Goal: Share content: Share content

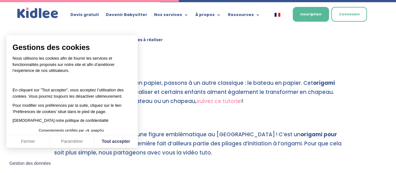
scroll to position [1277, 0]
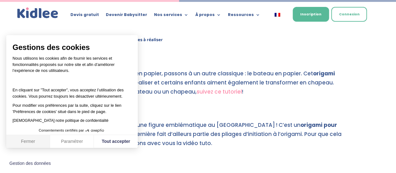
click at [38, 139] on button "Fermer" at bounding box center [28, 141] width 44 height 13
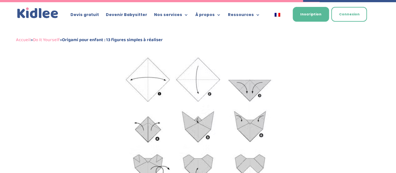
scroll to position [2165, 0]
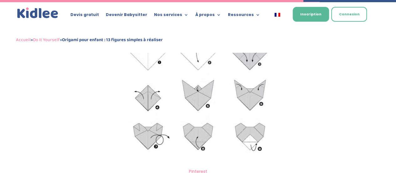
click at [213, 96] on img at bounding box center [198, 64] width 177 height 202
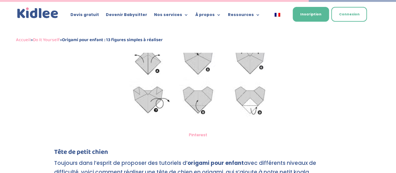
click at [197, 134] on link "Pinterest" at bounding box center [198, 134] width 18 height 6
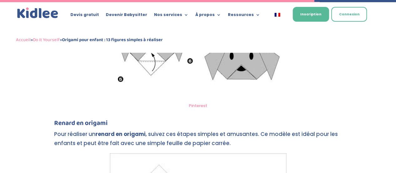
scroll to position [2216, 0]
